Goal: Transaction & Acquisition: Register for event/course

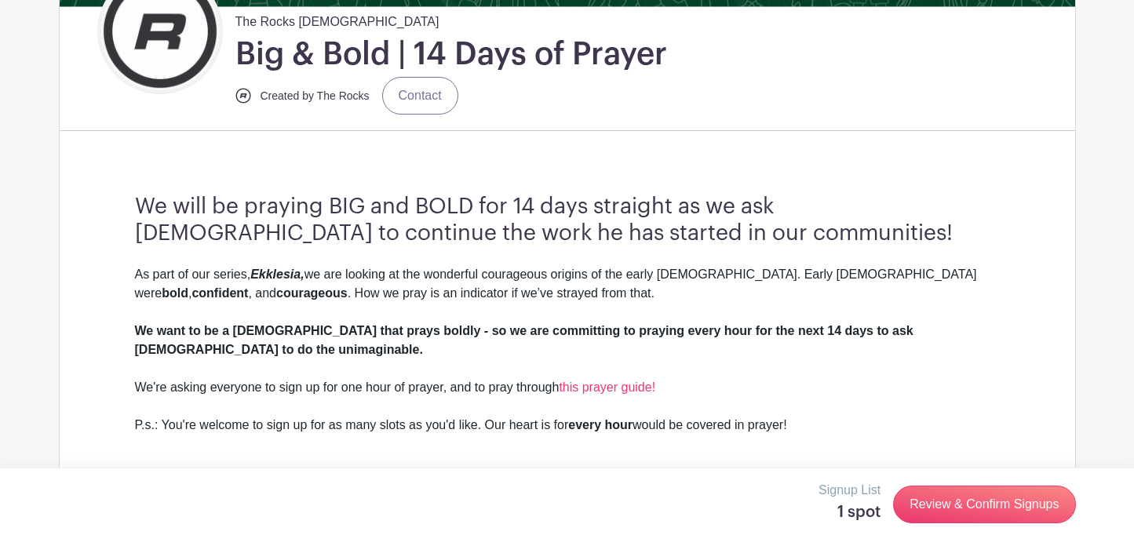
scroll to position [399, 0]
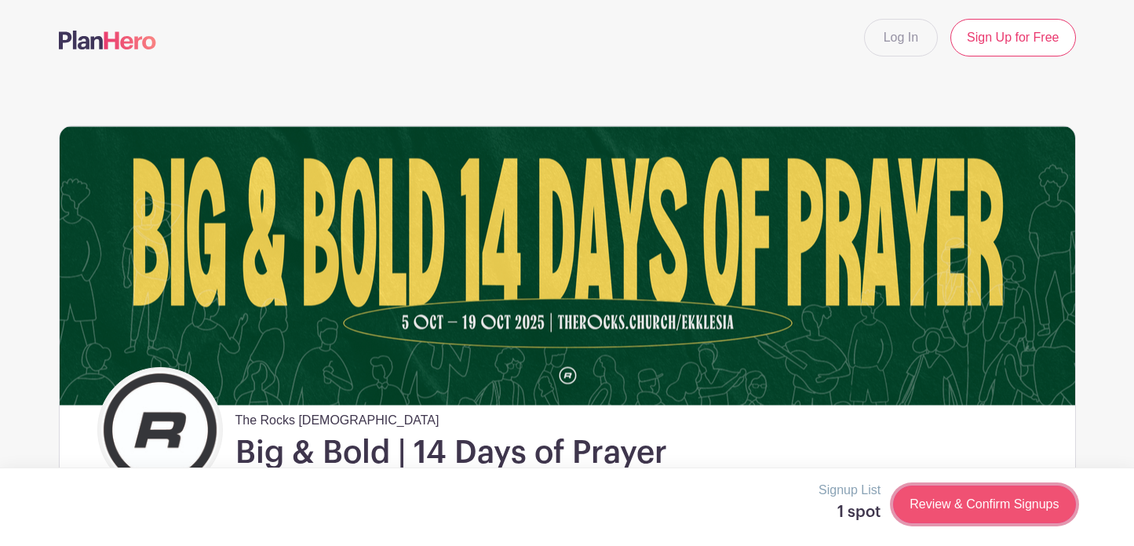
click at [1013, 500] on link "Review & Confirm Signups" at bounding box center [984, 505] width 182 height 38
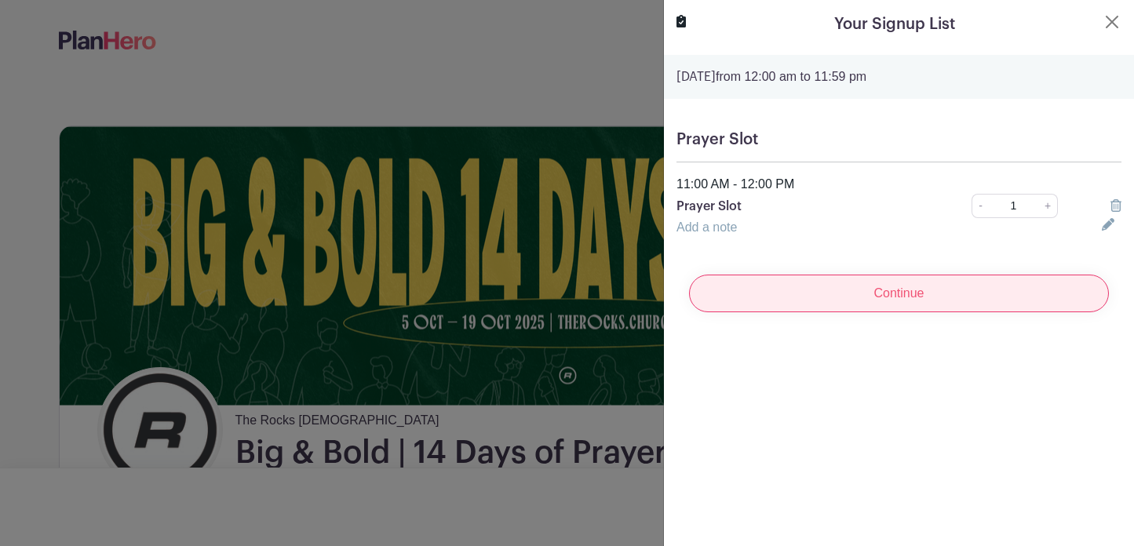
click at [891, 289] on input "Continue" at bounding box center [899, 294] width 420 height 38
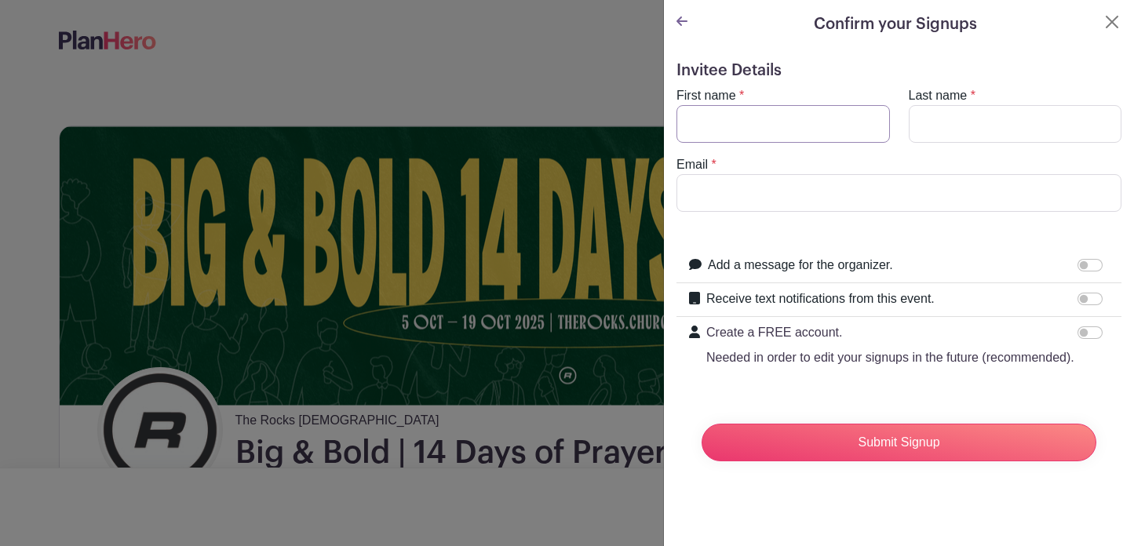
click at [788, 119] on input "First name" at bounding box center [782, 124] width 213 height 38
type input "Beth"
click at [945, 123] on input "Last name" at bounding box center [1015, 124] width 213 height 38
type input "Rumende"
click at [845, 186] on input "Email" at bounding box center [898, 193] width 445 height 38
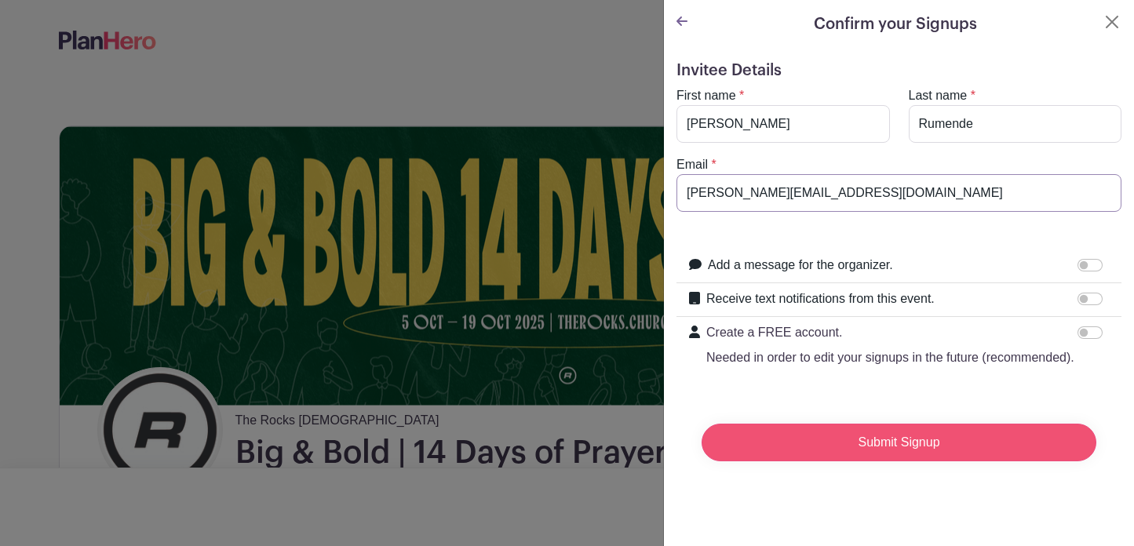
type input "beth@therocks.church"
click at [945, 442] on input "Submit Signup" at bounding box center [899, 443] width 395 height 38
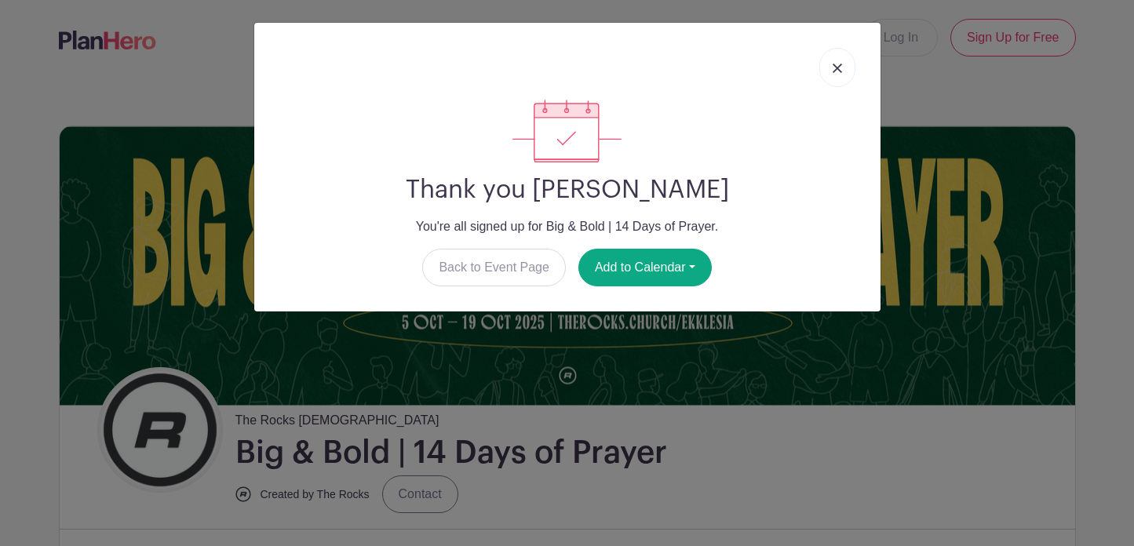
click at [835, 71] on img at bounding box center [837, 68] width 9 height 9
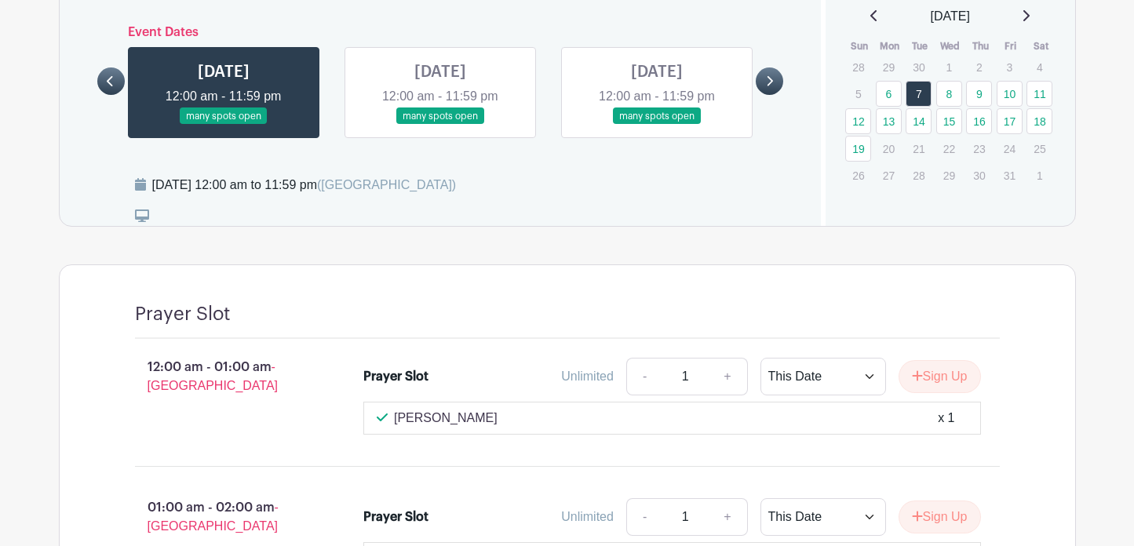
scroll to position [979, 0]
click at [976, 109] on link "16" at bounding box center [979, 122] width 26 height 26
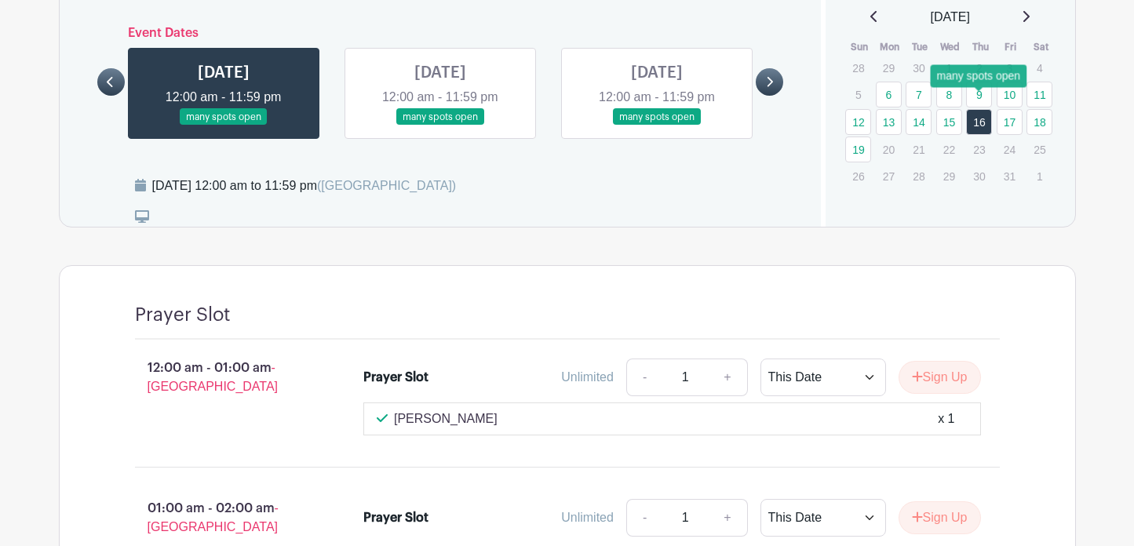
click at [979, 109] on link "16" at bounding box center [979, 122] width 26 height 26
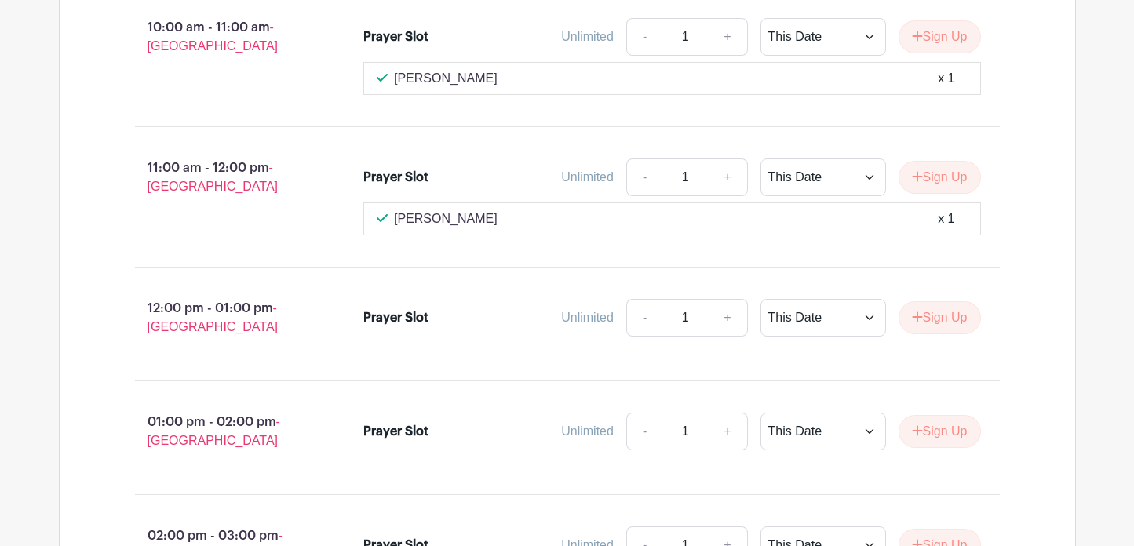
scroll to position [2591, 0]
click at [941, 302] on button "Sign Up" at bounding box center [940, 317] width 82 height 33
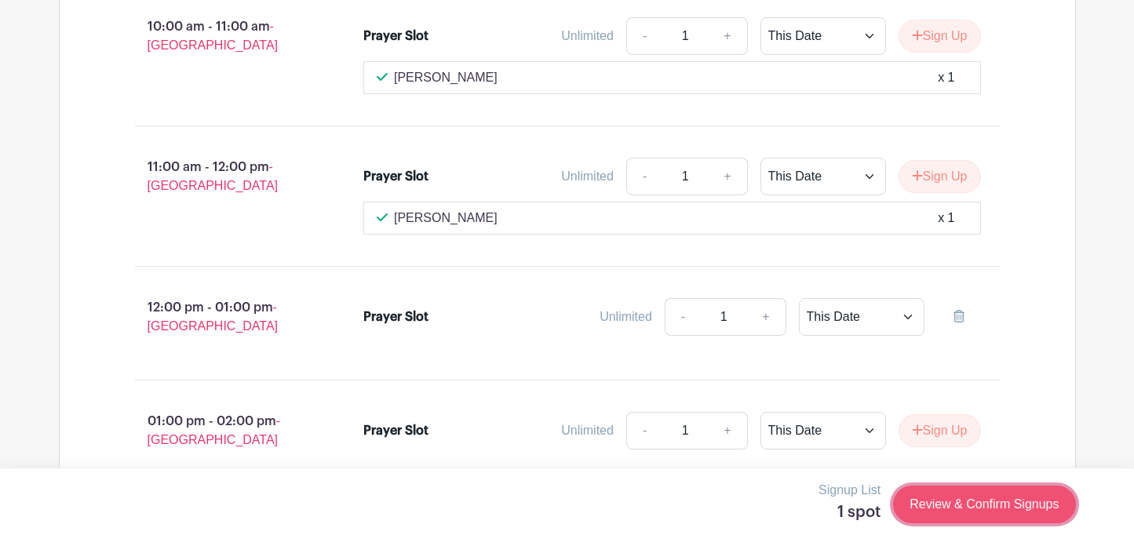
click at [964, 497] on link "Review & Confirm Signups" at bounding box center [984, 505] width 182 height 38
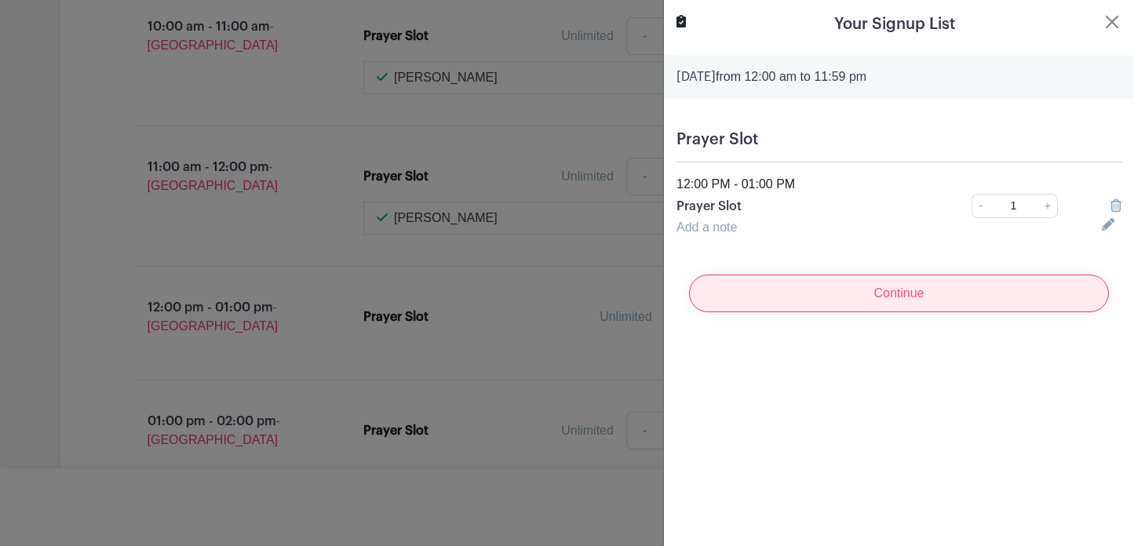
click at [871, 297] on input "Continue" at bounding box center [899, 294] width 420 height 38
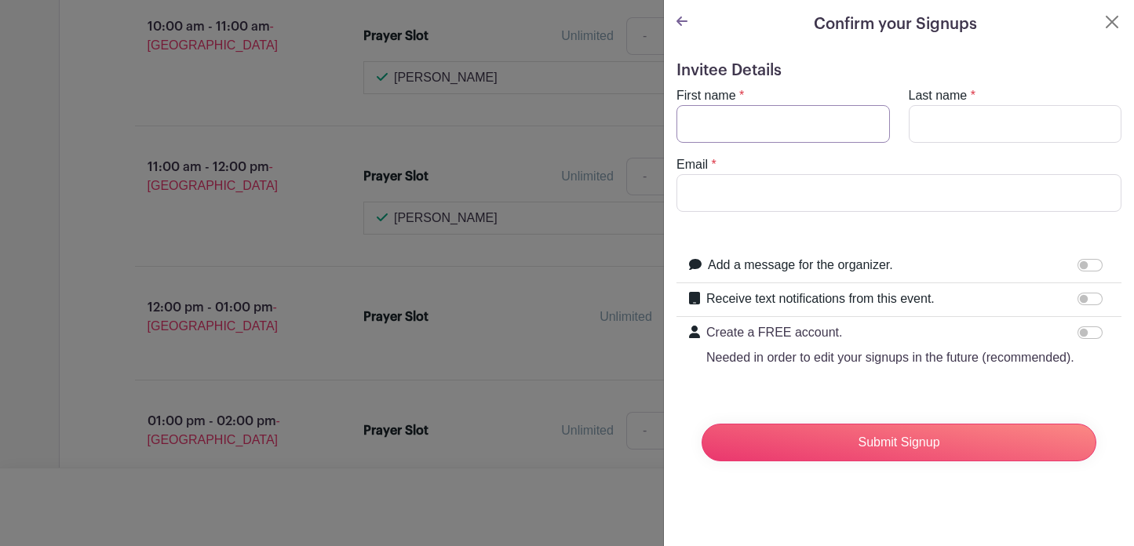
click at [774, 132] on input "First name" at bounding box center [782, 124] width 213 height 38
type input "Beth"
click at [961, 129] on input "Last name" at bounding box center [1015, 124] width 213 height 38
type input "Rumende"
click at [844, 191] on input "Email" at bounding box center [898, 193] width 445 height 38
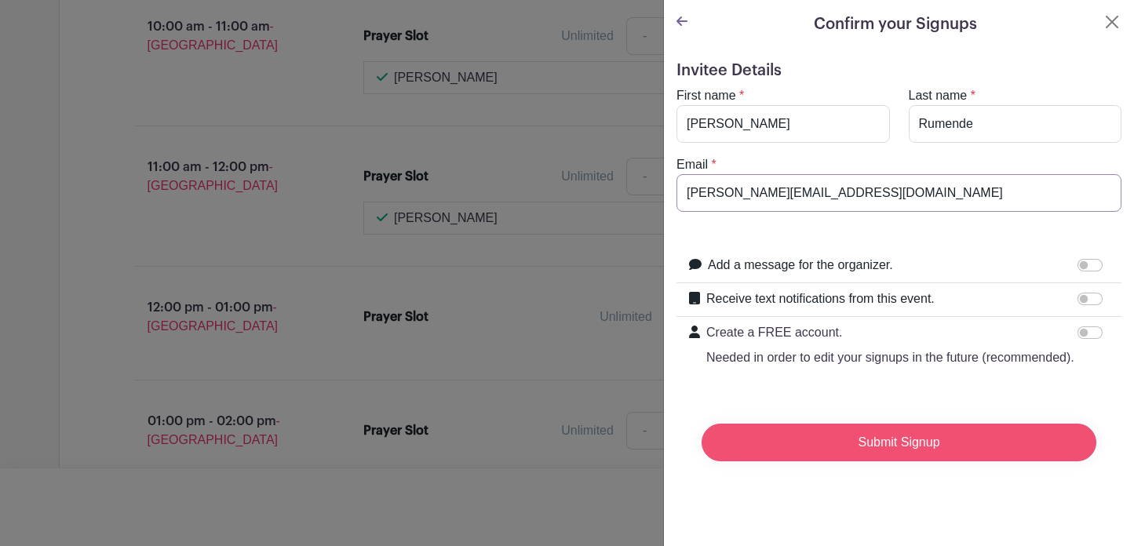
type input "beth@therocks.church"
click at [918, 437] on input "Submit Signup" at bounding box center [899, 443] width 395 height 38
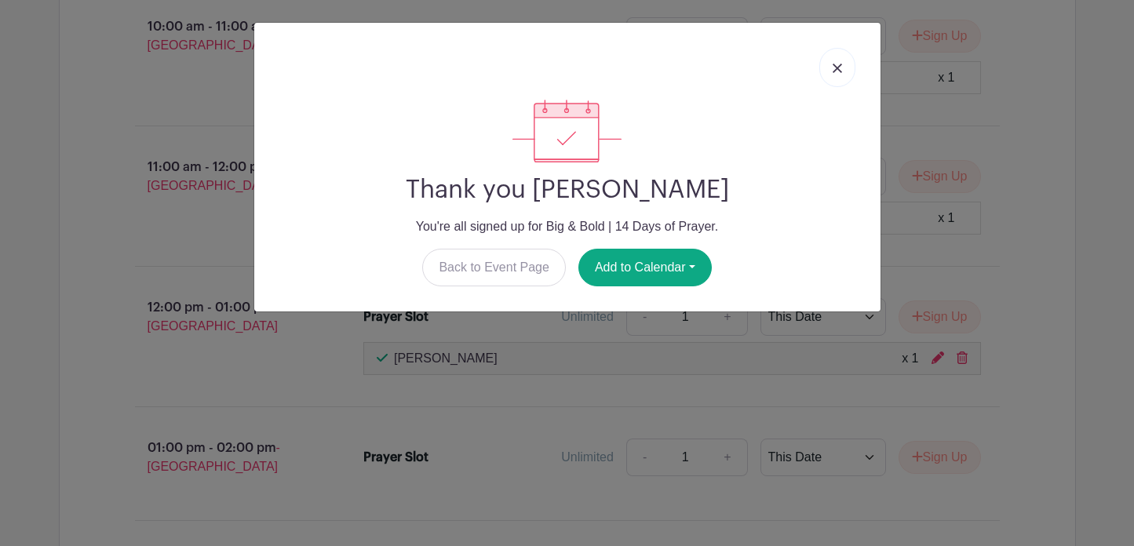
click at [829, 73] on link at bounding box center [837, 67] width 36 height 39
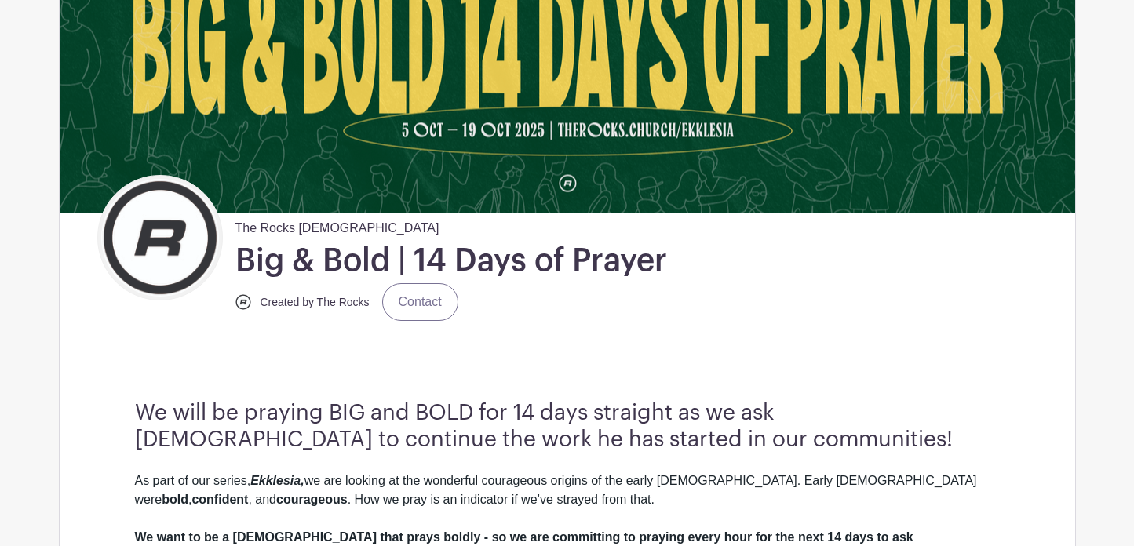
scroll to position [0, 0]
